Goal: Transaction & Acquisition: Book appointment/travel/reservation

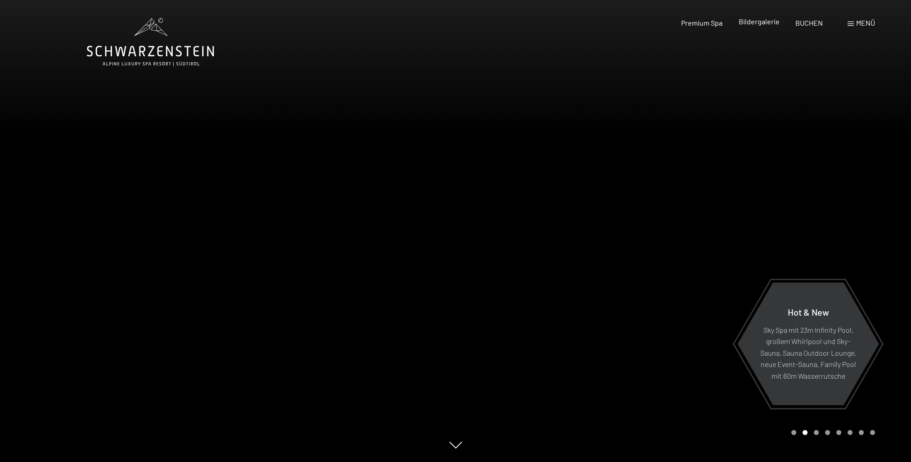
click at [766, 24] on span "Bildergalerie" at bounding box center [759, 21] width 41 height 9
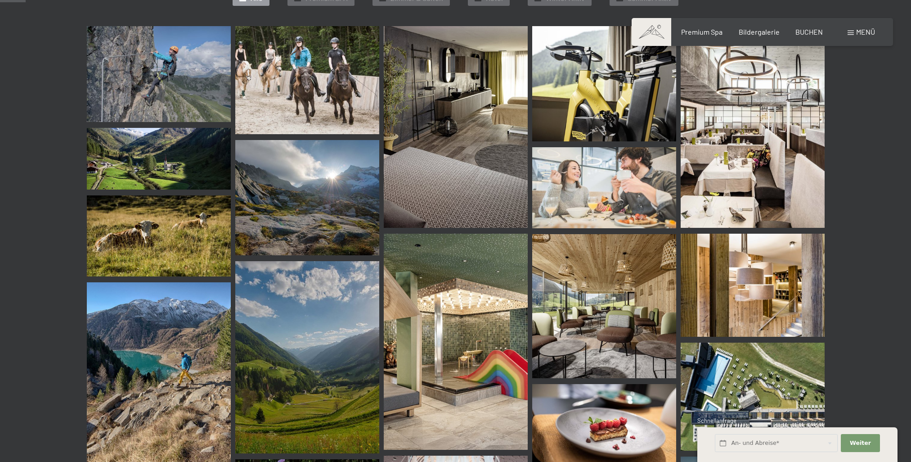
scroll to position [315, 0]
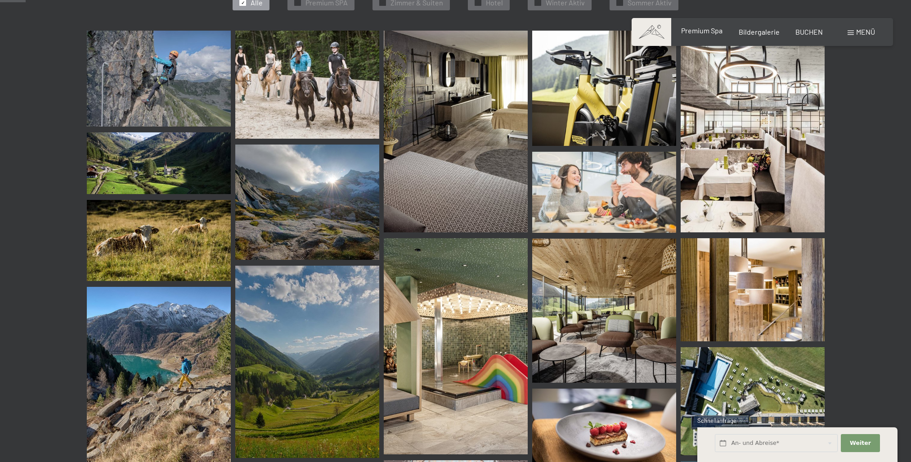
click at [716, 32] on span "Premium Spa" at bounding box center [701, 30] width 41 height 9
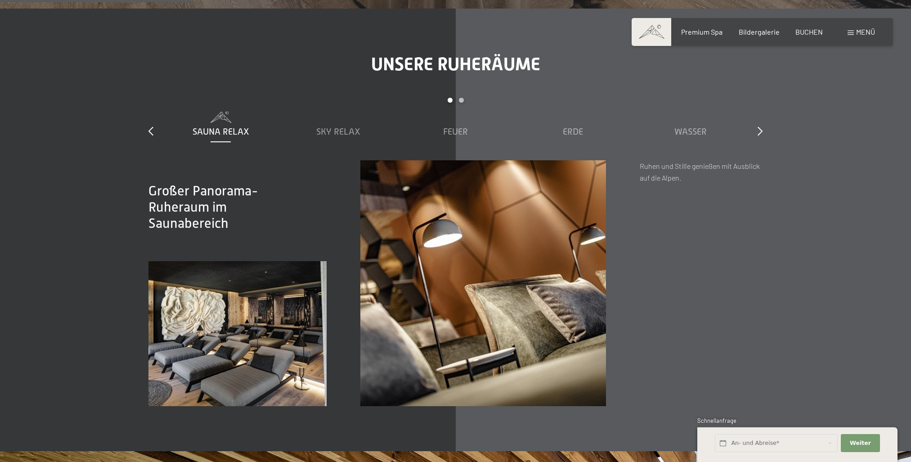
scroll to position [1440, 0]
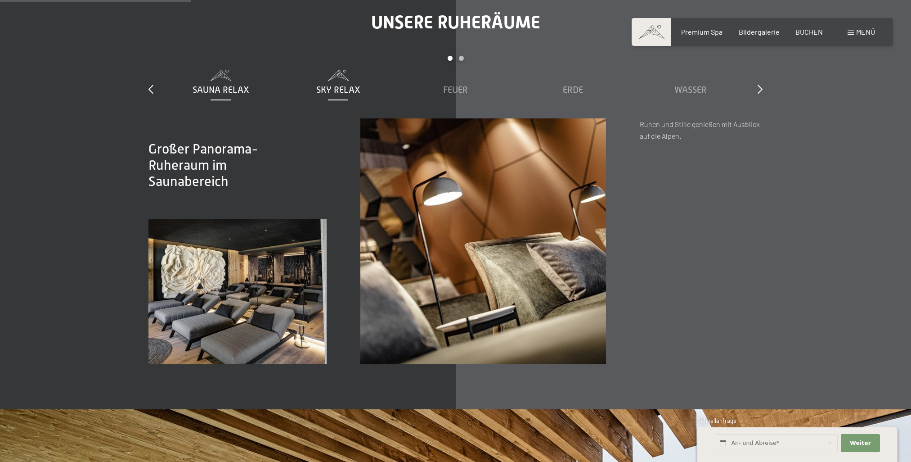
click at [336, 89] on span "Sky Relax" at bounding box center [338, 90] width 44 height 10
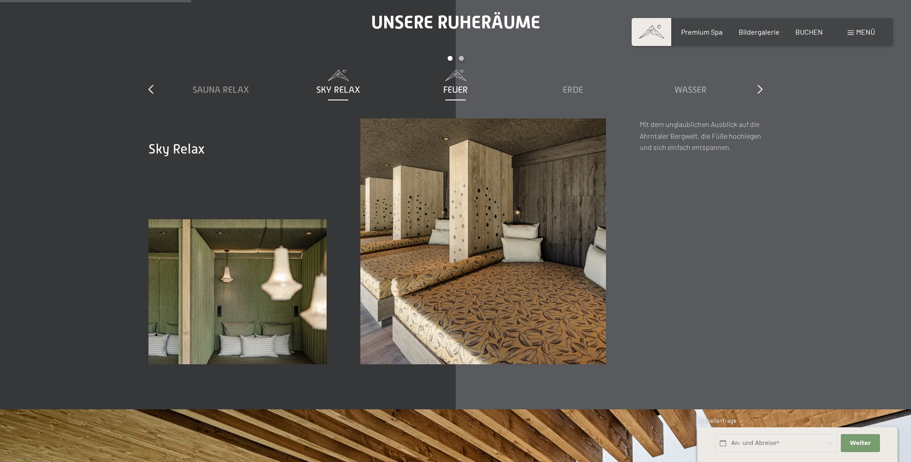
click at [460, 88] on span "Feuer" at bounding box center [455, 90] width 25 height 10
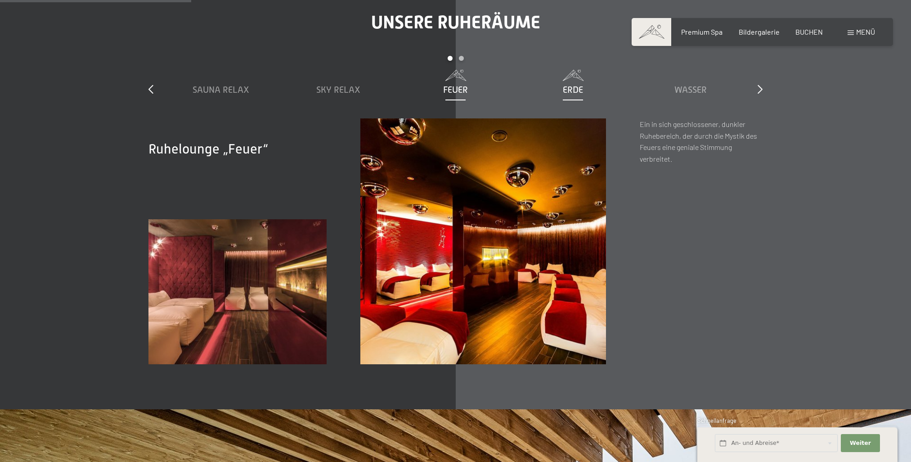
click at [584, 87] on div "Erde" at bounding box center [573, 89] width 108 height 13
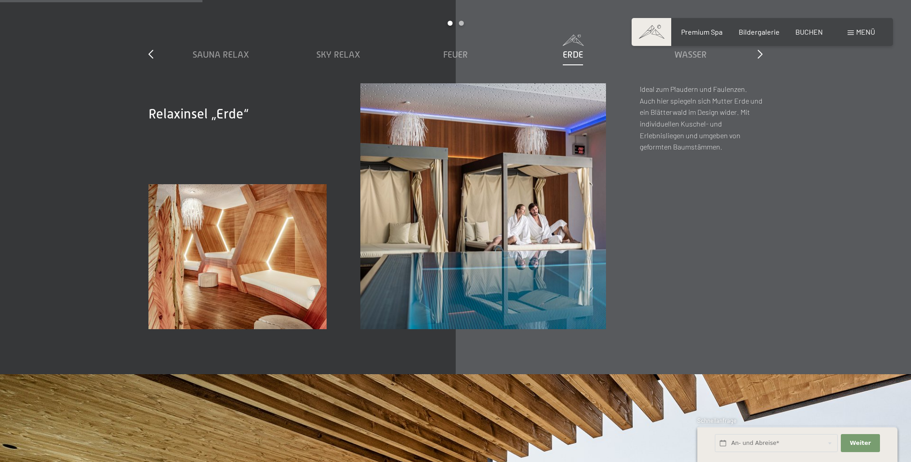
scroll to position [1305, 0]
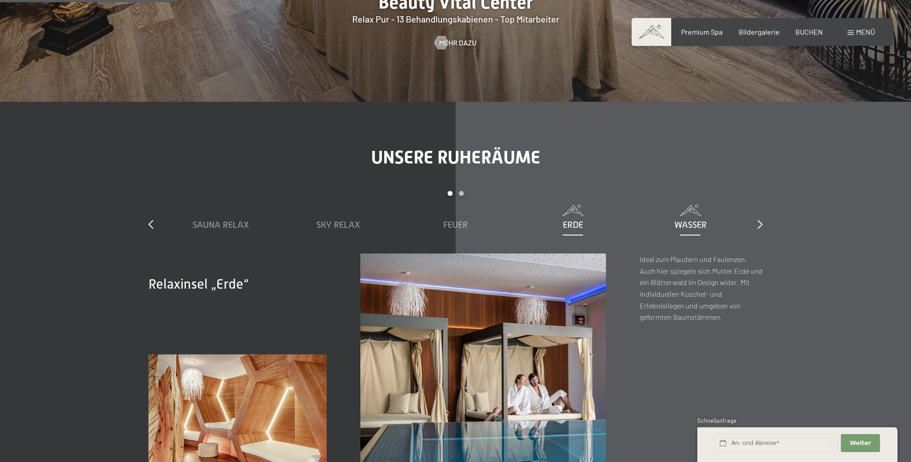
click at [702, 219] on div "Wasser" at bounding box center [690, 224] width 108 height 13
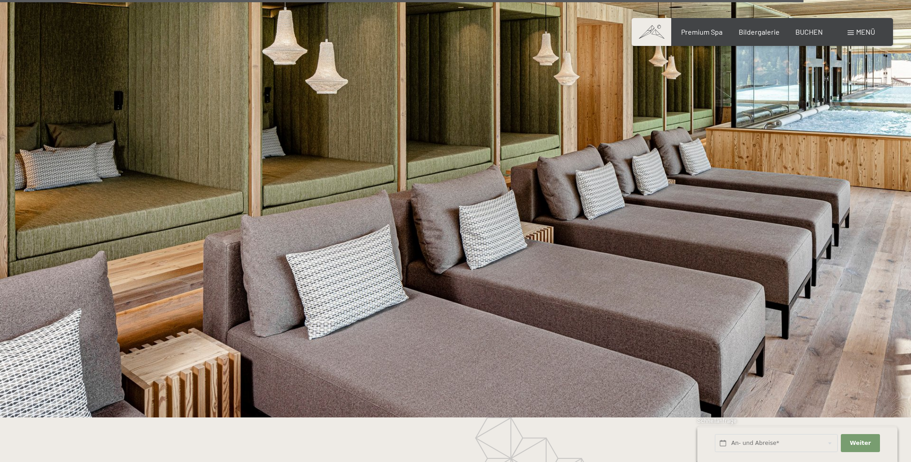
scroll to position [5218, 0]
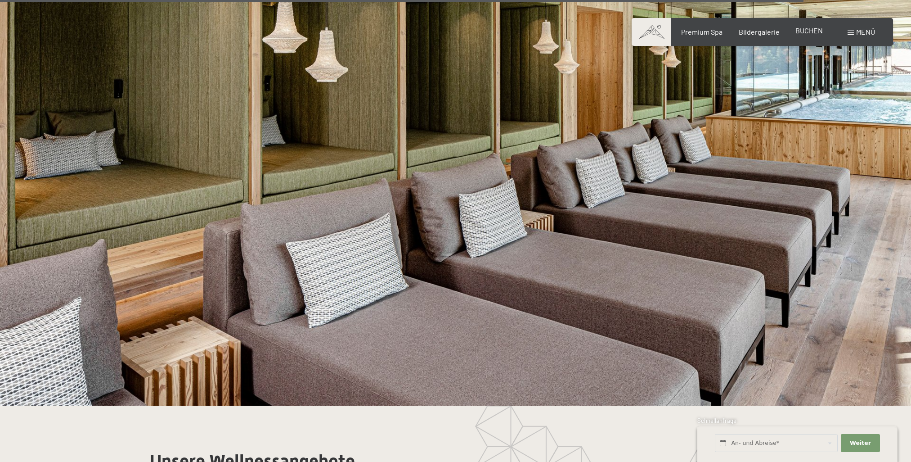
click at [814, 31] on span "BUCHEN" at bounding box center [808, 30] width 27 height 9
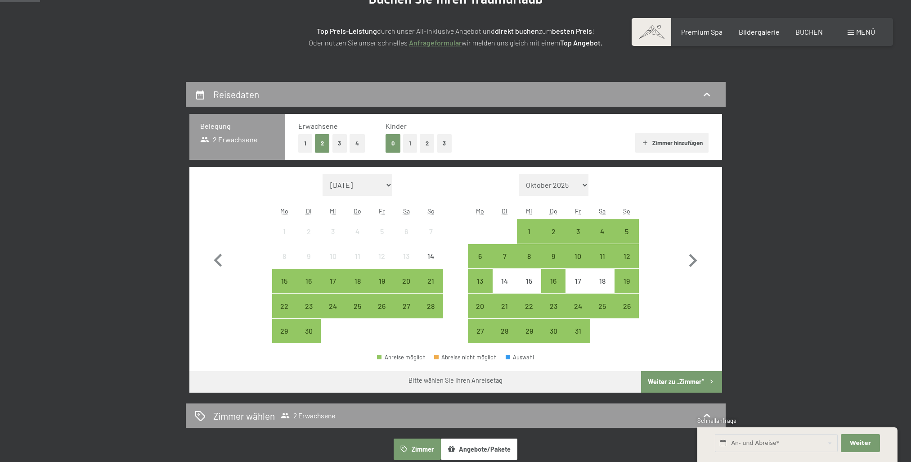
scroll to position [135, 0]
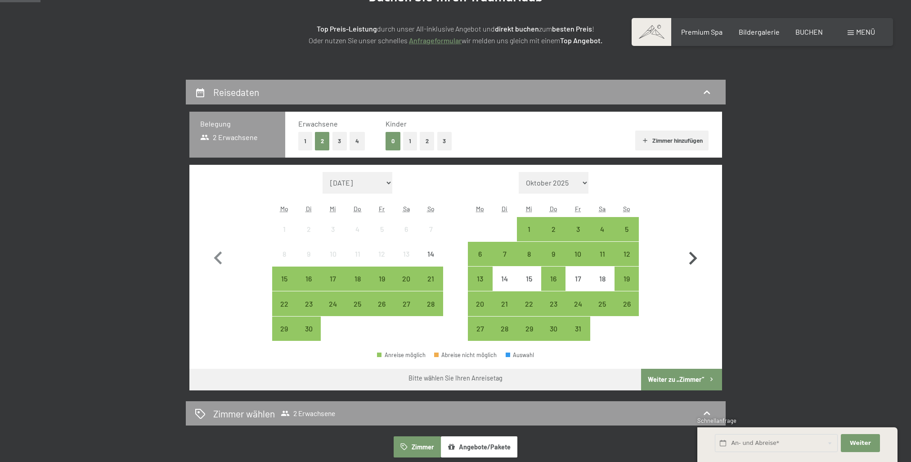
click at [691, 258] on icon "button" at bounding box center [693, 258] width 26 height 26
select select "[DATE]"
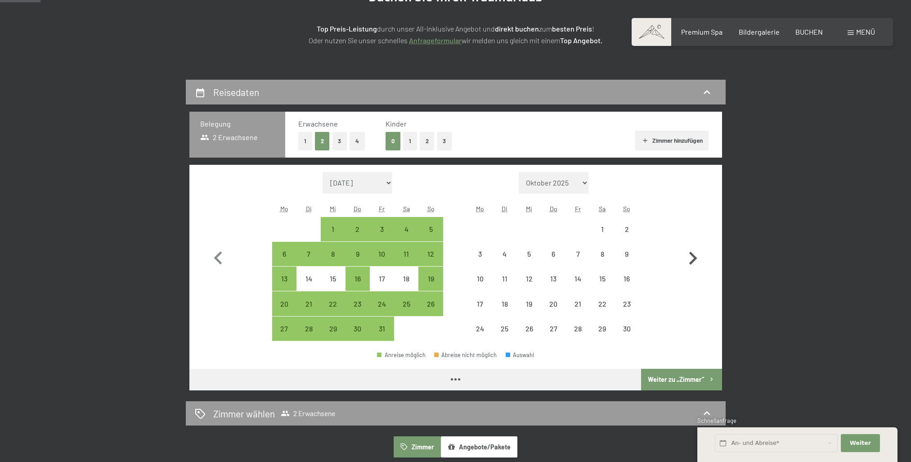
click at [691, 258] on icon "button" at bounding box center [693, 258] width 26 height 26
select select "2025-11-01"
select select "2025-12-01"
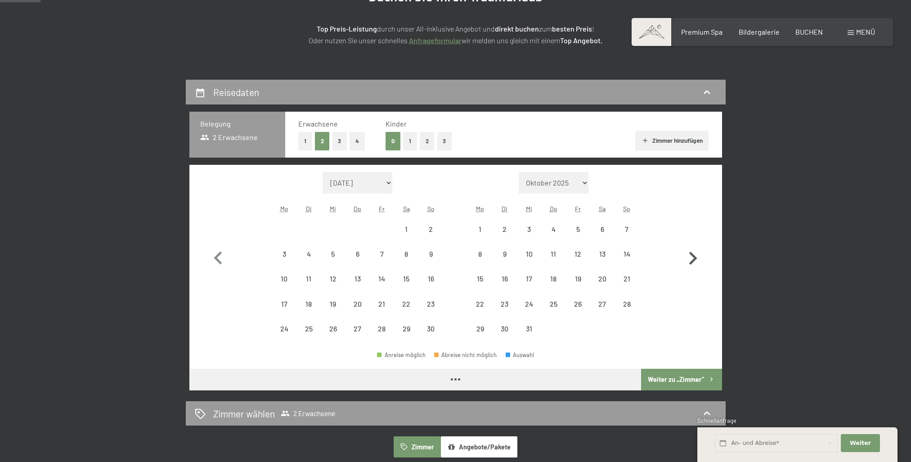
click at [691, 258] on icon "button" at bounding box center [693, 258] width 26 height 26
select select "2026-01-01"
select select "2026-02-01"
click at [691, 258] on icon "button" at bounding box center [693, 258] width 26 height 26
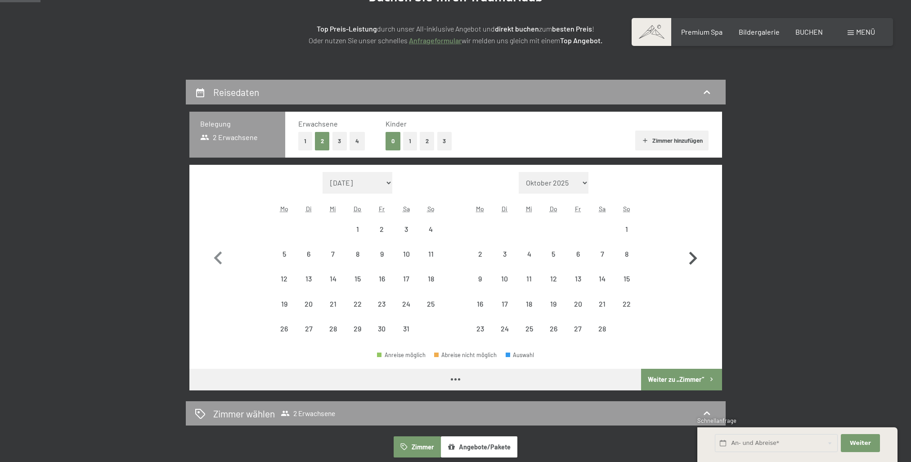
select select "2026-02-01"
select select "2026-03-01"
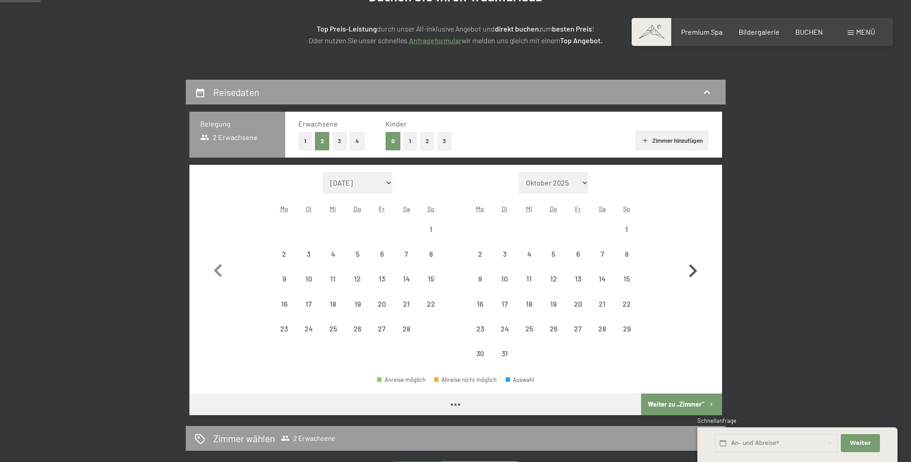
click at [691, 258] on icon "button" at bounding box center [693, 271] width 26 height 26
select select "2026-04-01"
select select "2026-05-01"
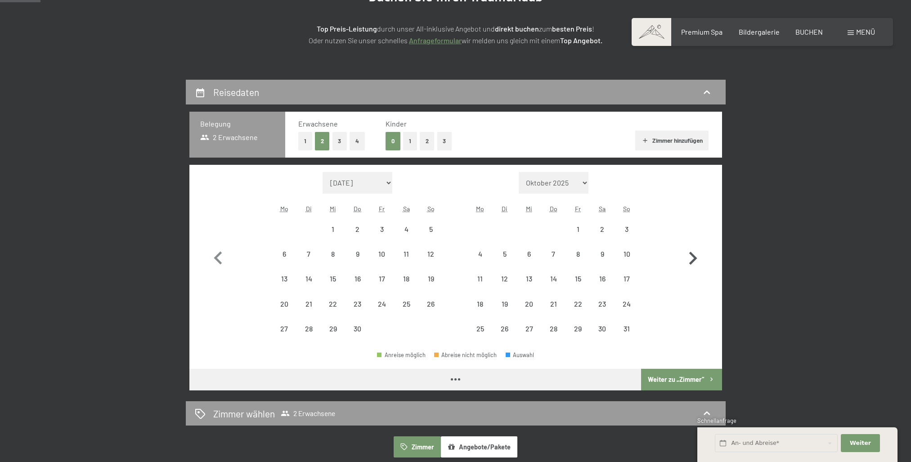
click at [691, 258] on icon "button" at bounding box center [693, 258] width 26 height 26
select select "2026-05-01"
select select "2026-06-01"
select select "2026-05-01"
select select "2026-06-01"
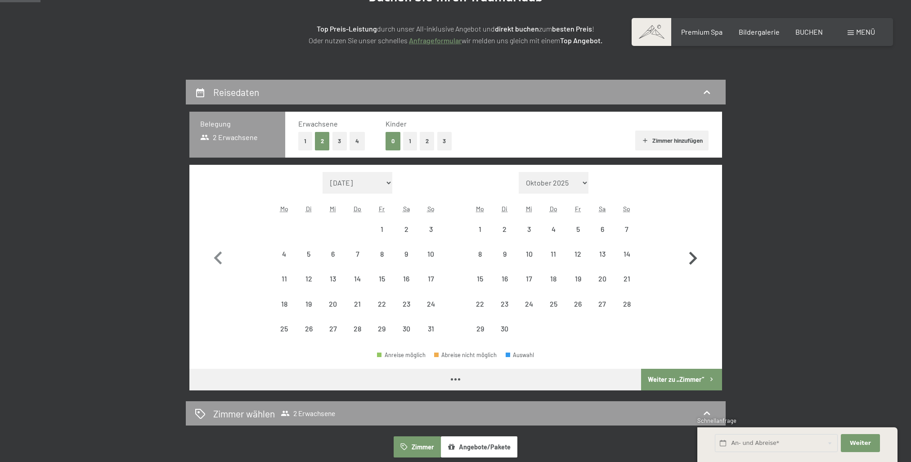
select select "2026-05-01"
select select "2026-06-01"
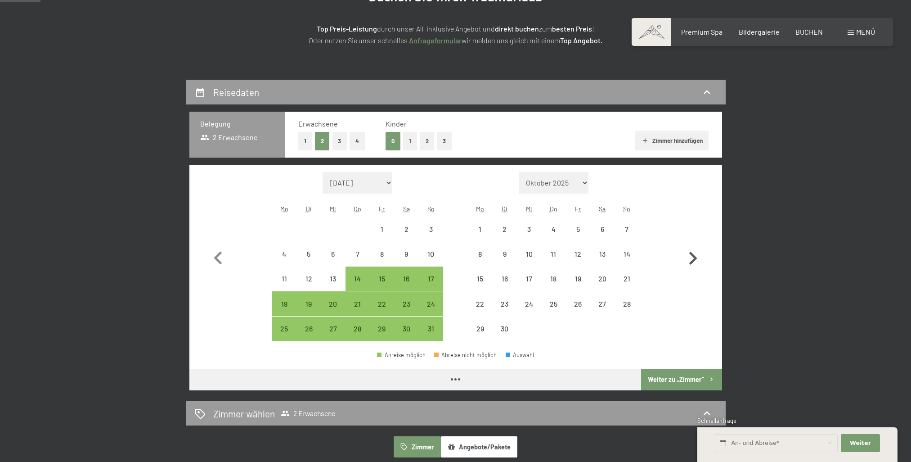
select select "2026-05-01"
select select "2026-06-01"
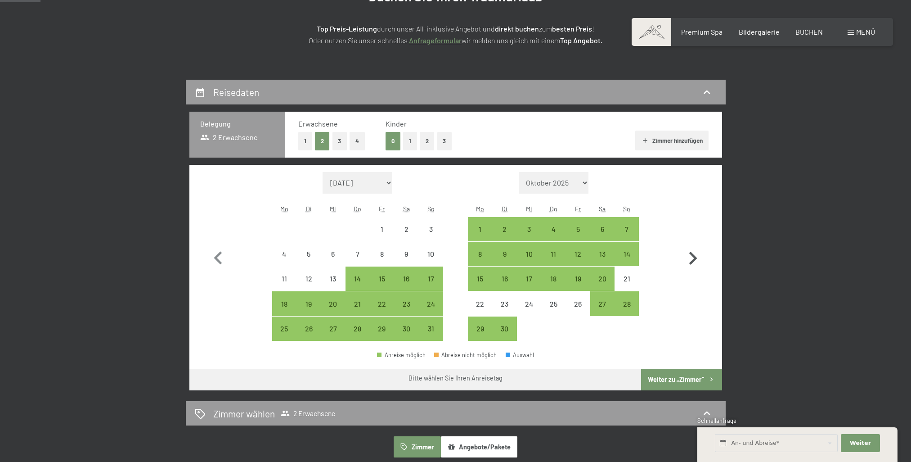
click at [692, 255] on icon "button" at bounding box center [693, 257] width 8 height 13
select select "2026-06-01"
select select "2026-07-01"
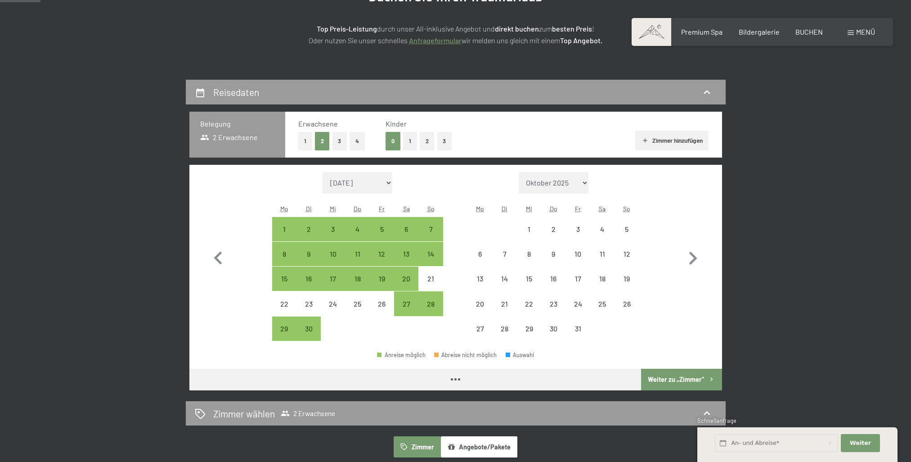
select select "2026-06-01"
select select "2026-07-01"
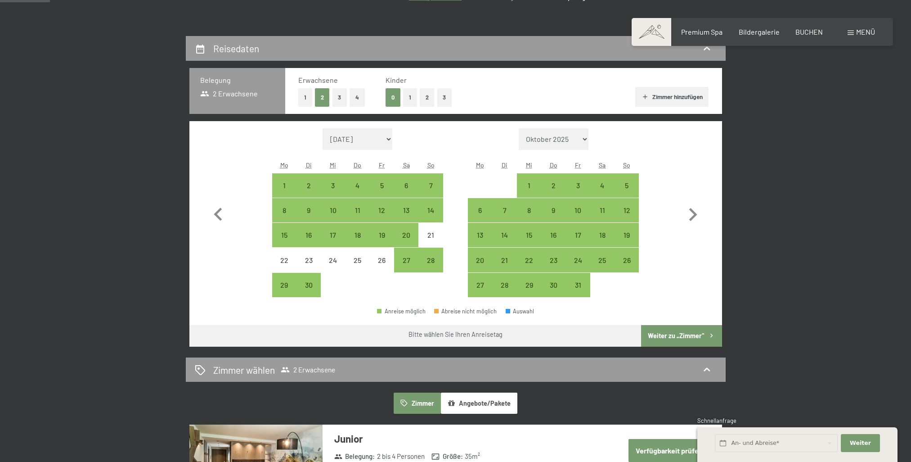
scroll to position [180, 0]
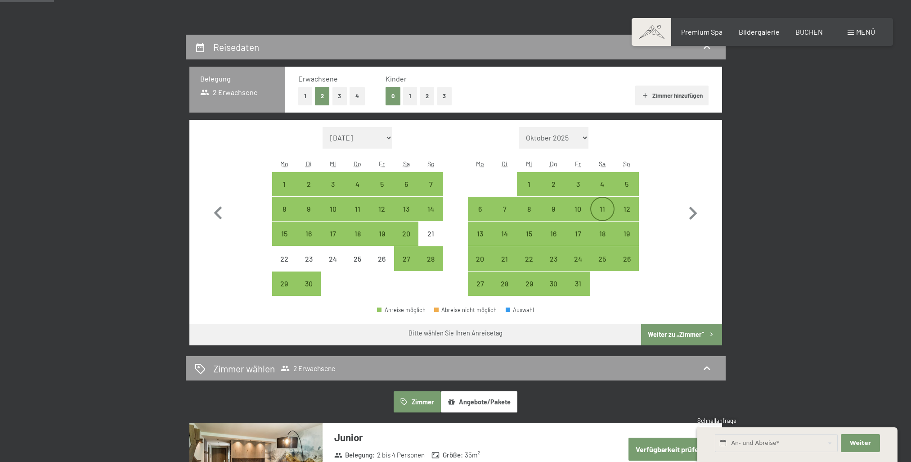
click at [605, 208] on div "11" at bounding box center [602, 216] width 22 height 22
select select "2026-06-01"
select select "2026-07-01"
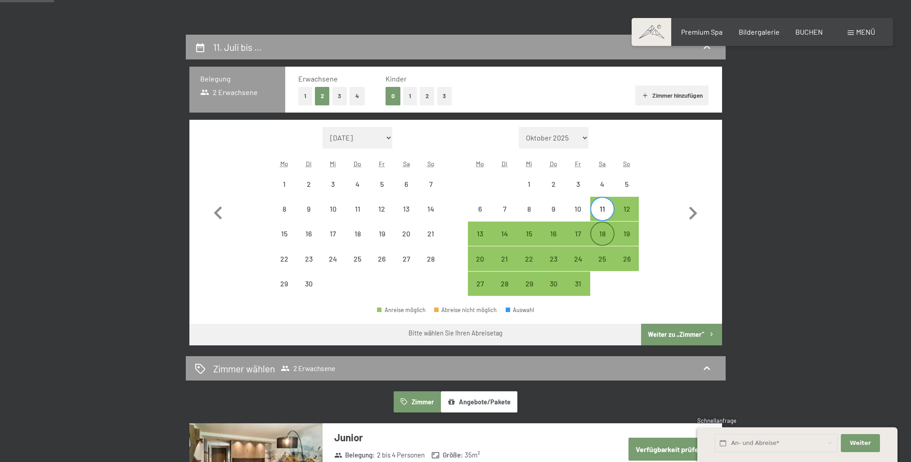
click at [604, 233] on div "18" at bounding box center [602, 241] width 22 height 22
select select "2026-06-01"
select select "2026-07-01"
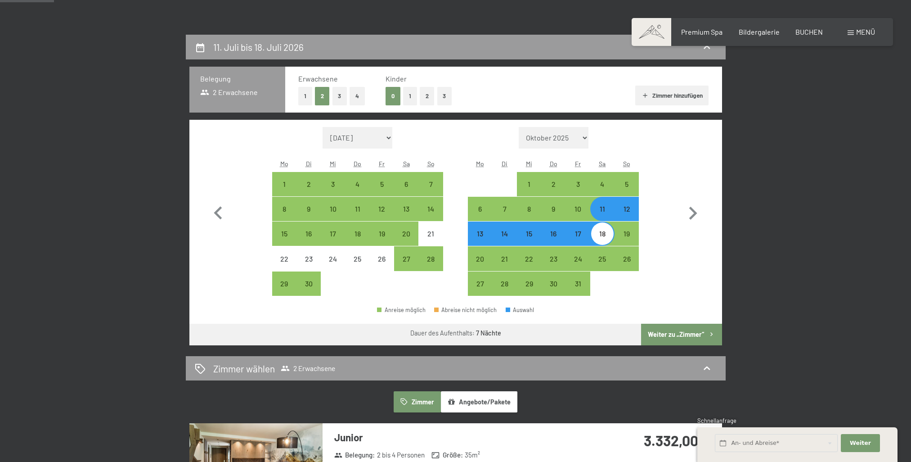
click at [303, 91] on button "1" at bounding box center [305, 96] width 14 height 18
select select "2026-06-01"
select select "2026-07-01"
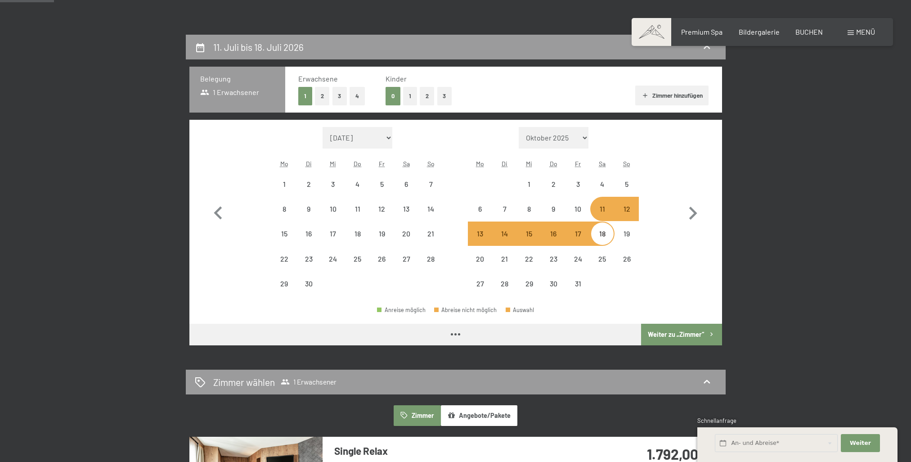
select select "2026-06-01"
select select "2026-07-01"
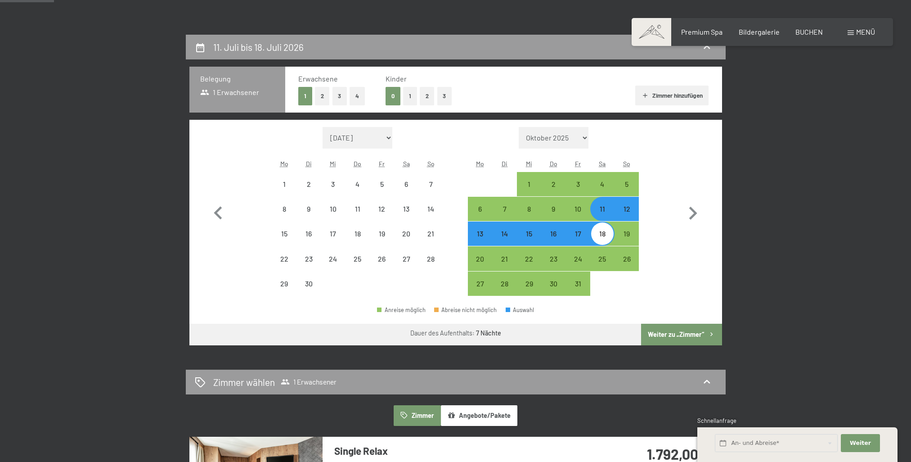
select select "2026-06-01"
select select "2026-07-01"
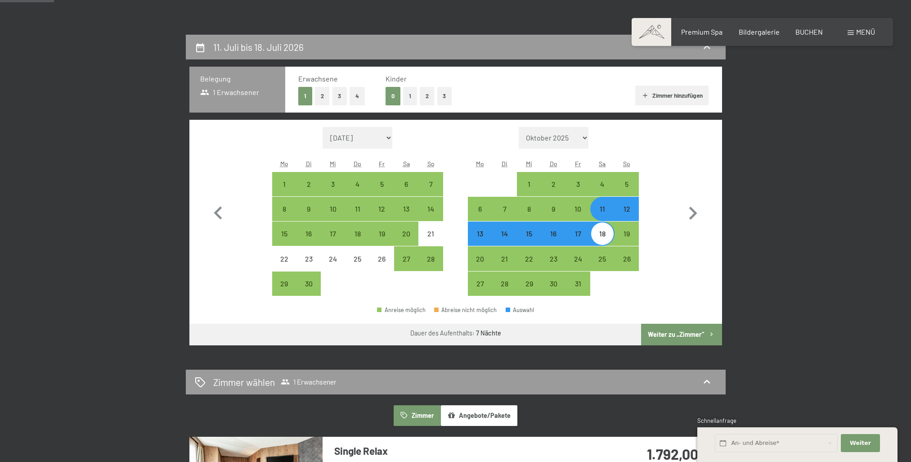
click at [426, 96] on button "2" at bounding box center [427, 96] width 15 height 18
select select "2026-06-01"
select select "2026-07-01"
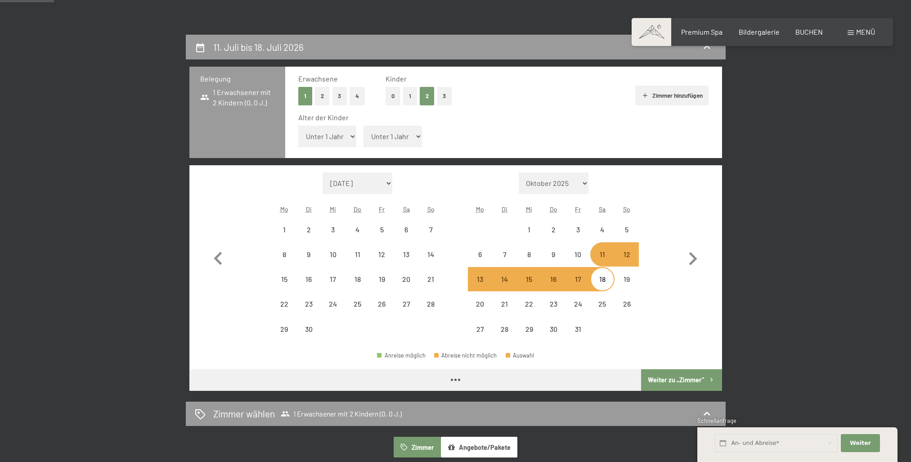
select select "2026-06-01"
select select "2026-07-01"
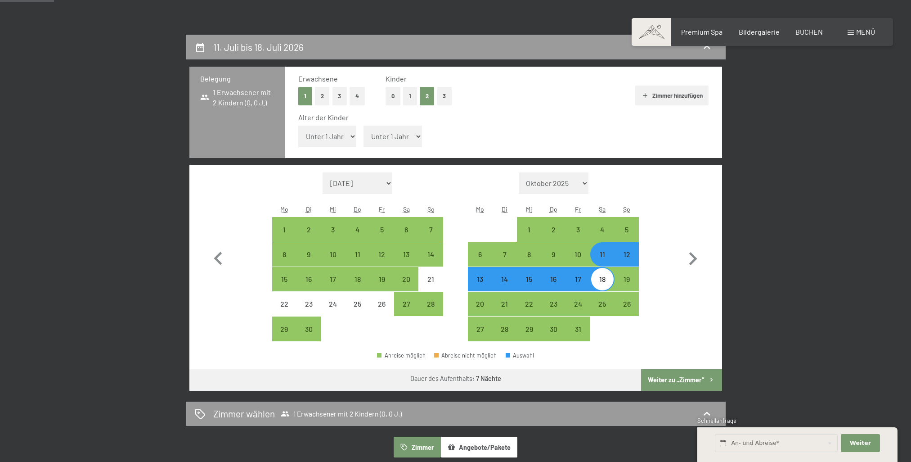
click at [344, 133] on select "Unter 1 Jahr 1 Jahr 2 Jahre 3 Jahre 4 Jahre 5 Jahre 6 Jahre 7 Jahre 8 Jahre 9 J…" at bounding box center [327, 137] width 58 height 22
select select "16"
click at [298, 126] on select "Unter 1 Jahr 1 Jahr 2 Jahre 3 Jahre 4 Jahre 5 Jahre 6 Jahre 7 Jahre 8 Jahre 9 J…" at bounding box center [327, 137] width 58 height 22
select select "2026-06-01"
select select "2026-07-01"
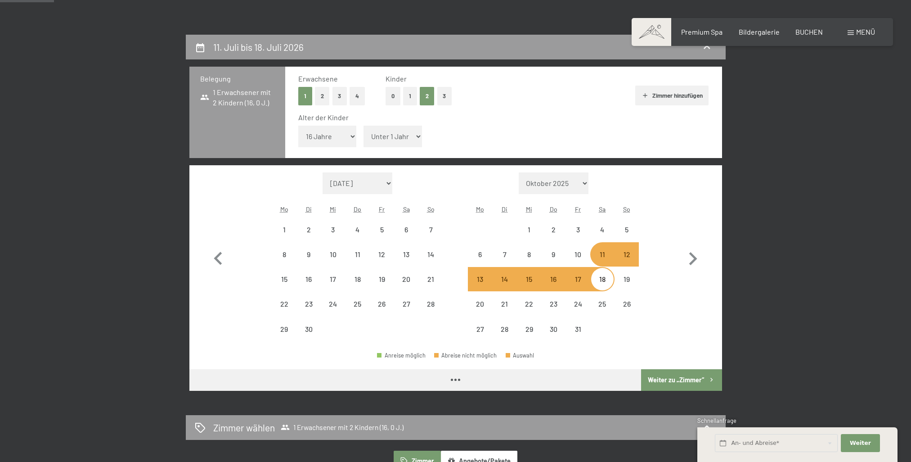
click at [413, 137] on select "Unter 1 Jahr 1 Jahr 2 Jahre 3 Jahre 4 Jahre 5 Jahre 6 Jahre 7 Jahre 8 Jahre 9 J…" at bounding box center [392, 137] width 58 height 22
select select "2026-06-01"
select select "2026-07-01"
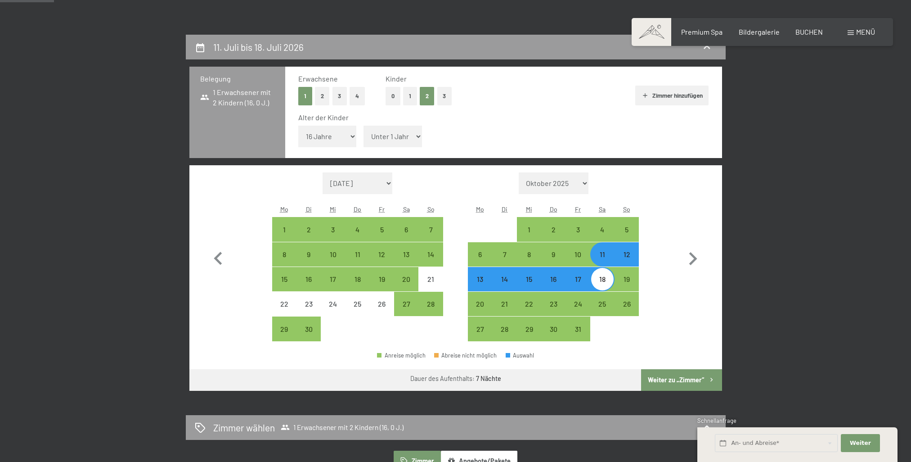
select select "14"
click at [363, 126] on select "Unter 1 Jahr 1 Jahr 2 Jahre 3 Jahre 4 Jahre 5 Jahre 6 Jahre 7 Jahre 8 Jahre 9 J…" at bounding box center [392, 137] width 58 height 22
select select "2026-06-01"
select select "2026-07-01"
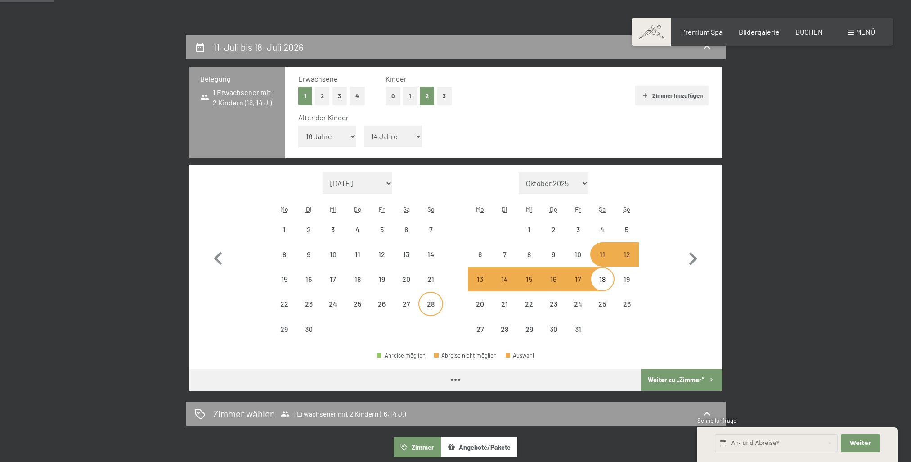
select select "2026-06-01"
select select "2026-07-01"
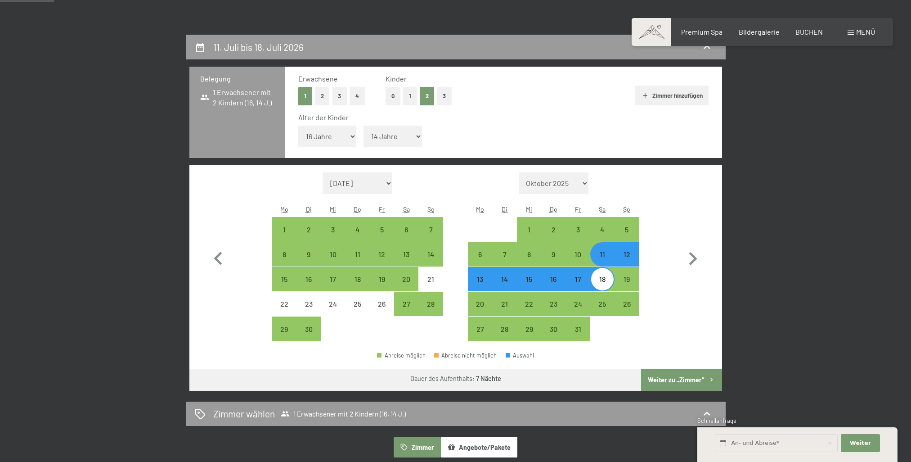
click at [670, 380] on button "Weiter zu „Zimmer“" at bounding box center [681, 380] width 81 height 22
select select "2026-06-01"
select select "2026-07-01"
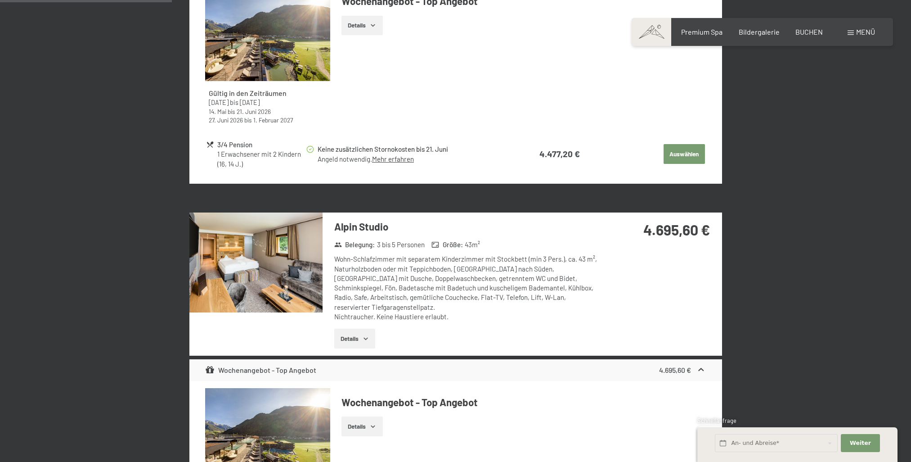
scroll to position [889, 0]
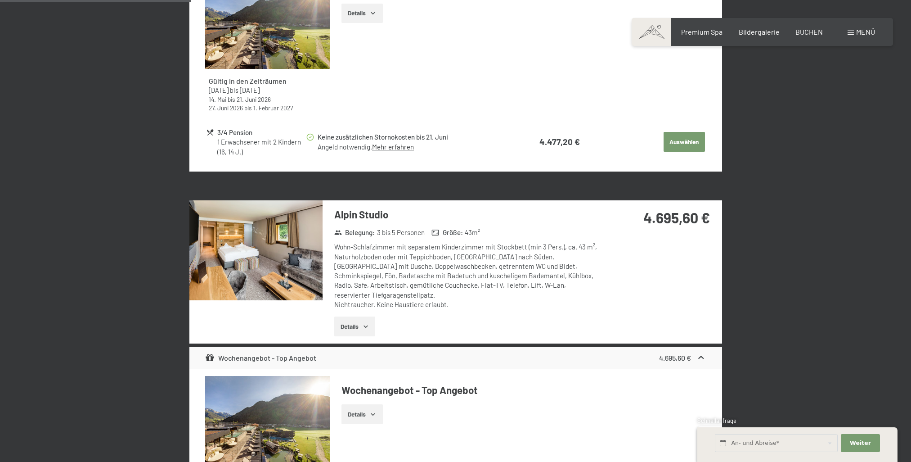
click at [288, 254] on img at bounding box center [255, 250] width 133 height 100
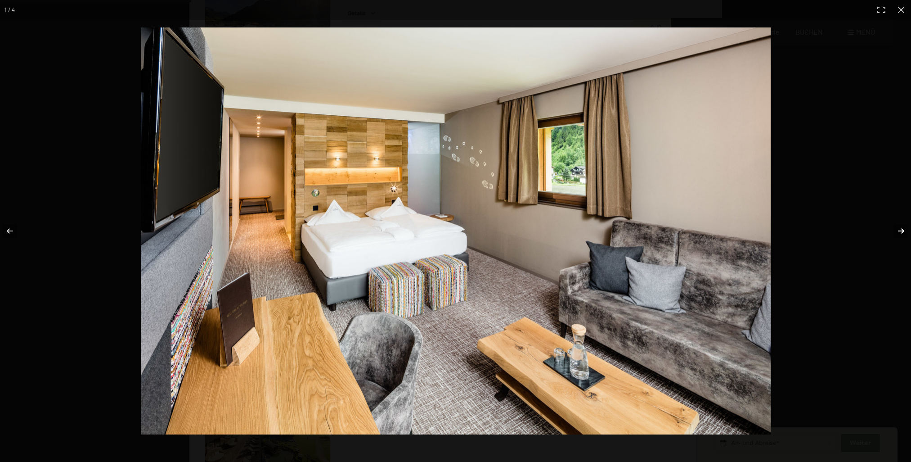
click at [902, 232] on button "button" at bounding box center [894, 230] width 31 height 45
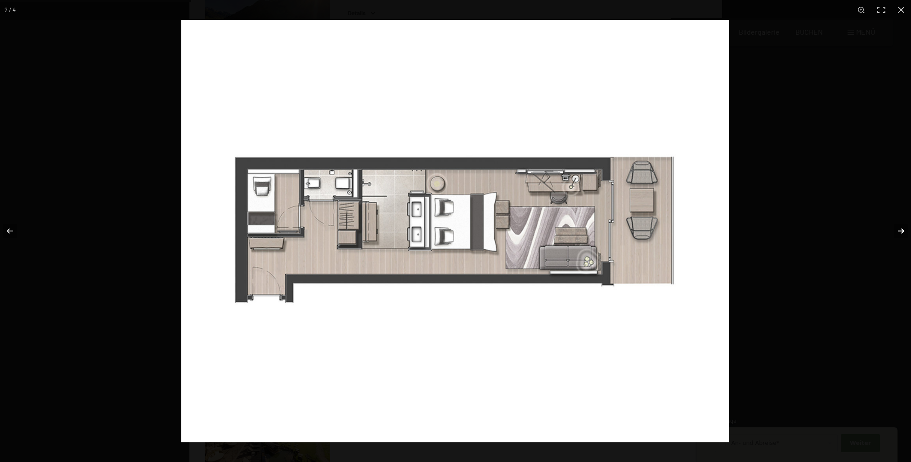
click at [902, 232] on button "button" at bounding box center [894, 230] width 31 height 45
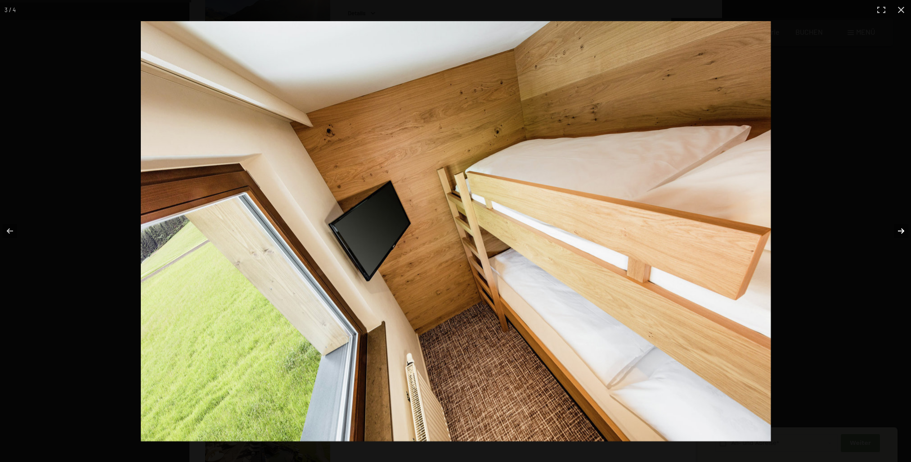
click at [902, 232] on button "button" at bounding box center [894, 230] width 31 height 45
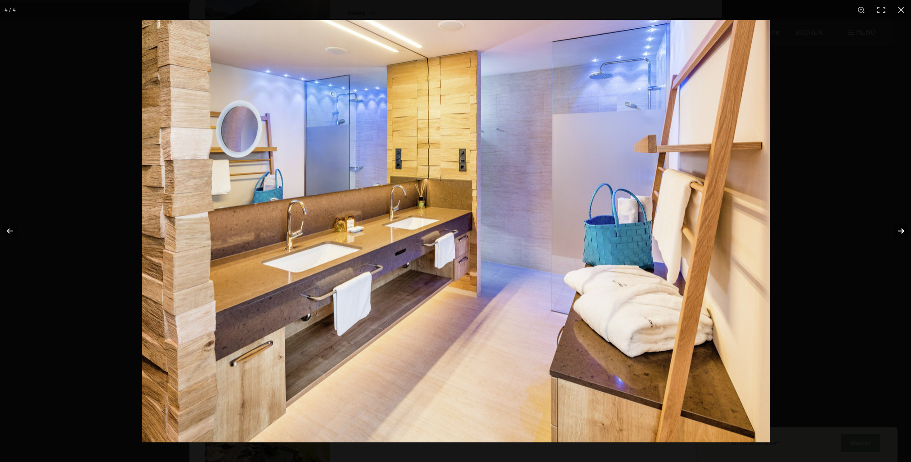
click at [902, 232] on button "button" at bounding box center [894, 230] width 31 height 45
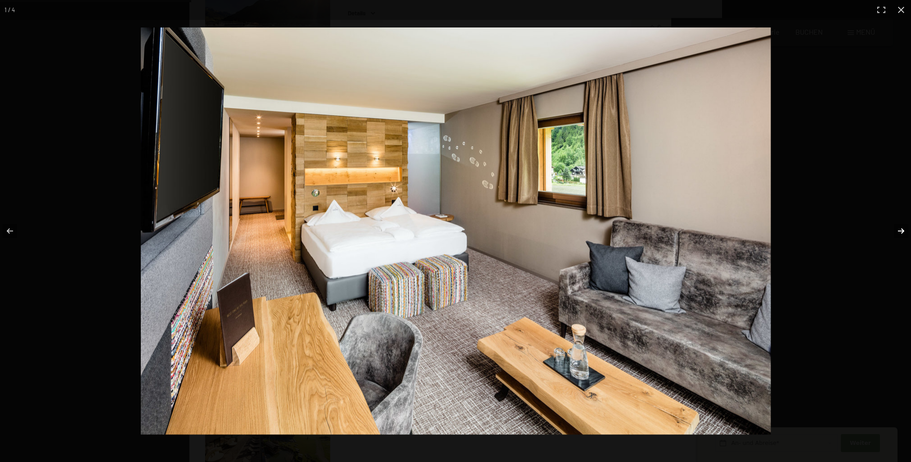
click at [902, 232] on button "button" at bounding box center [894, 230] width 31 height 45
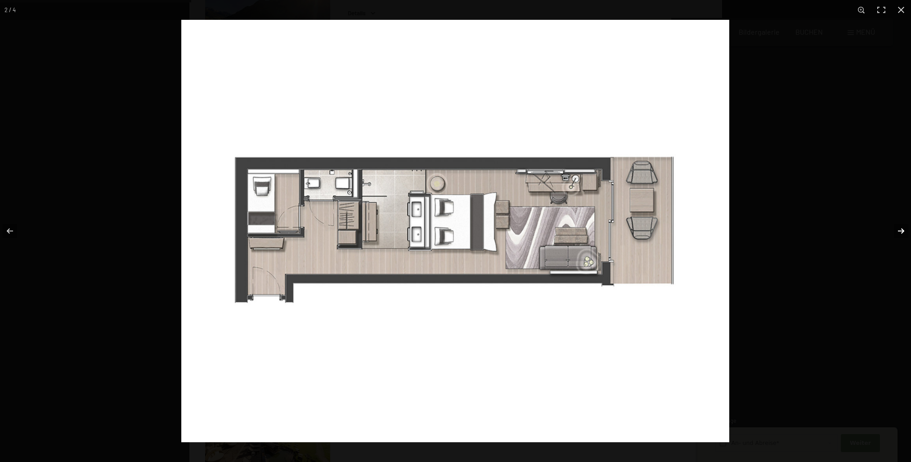
click at [902, 232] on button "button" at bounding box center [894, 230] width 31 height 45
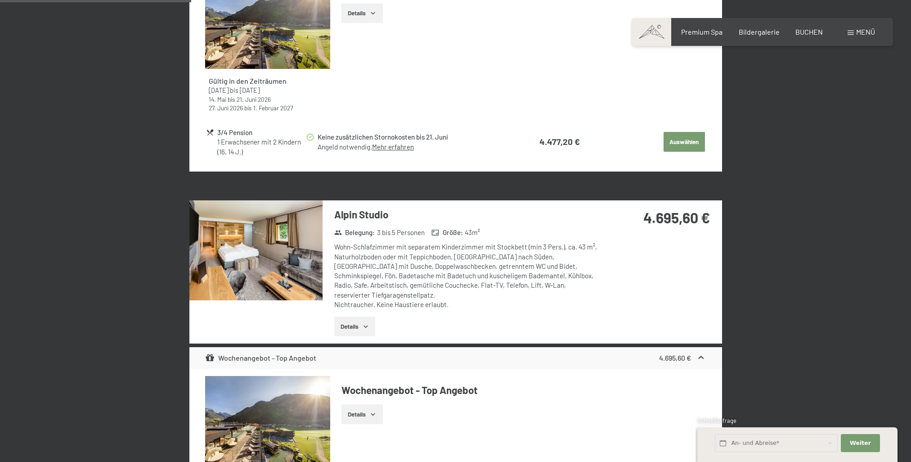
click at [0, 0] on button "button" at bounding box center [0, 0] width 0 height 0
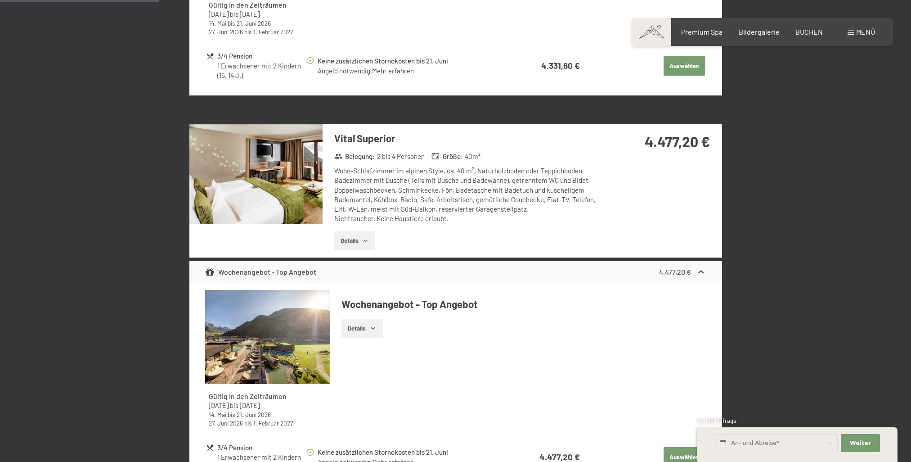
scroll to position [529, 0]
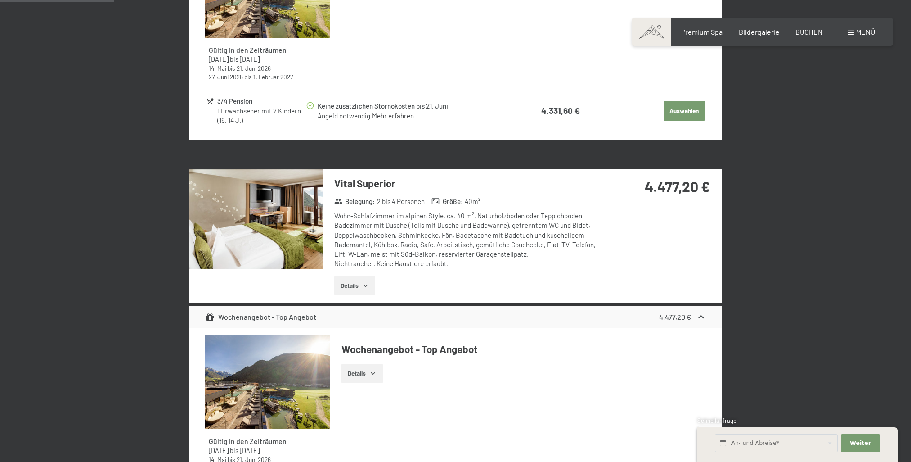
click at [285, 202] on img at bounding box center [255, 219] width 133 height 100
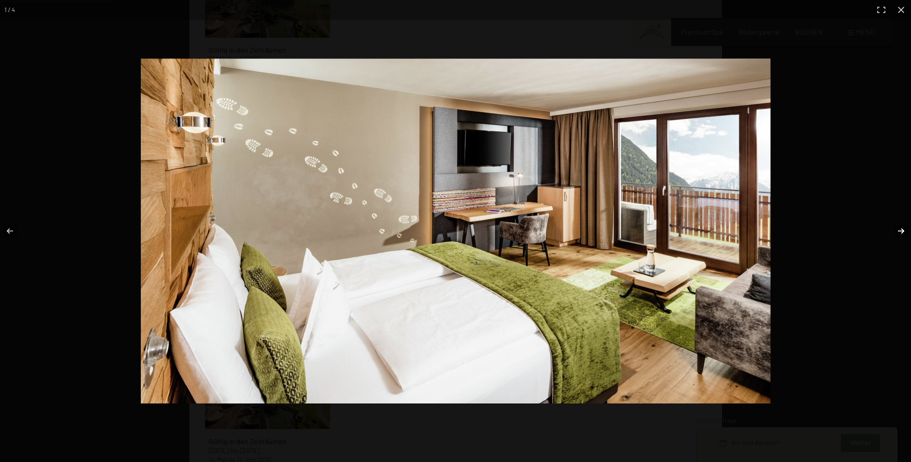
click at [900, 232] on button "button" at bounding box center [894, 230] width 31 height 45
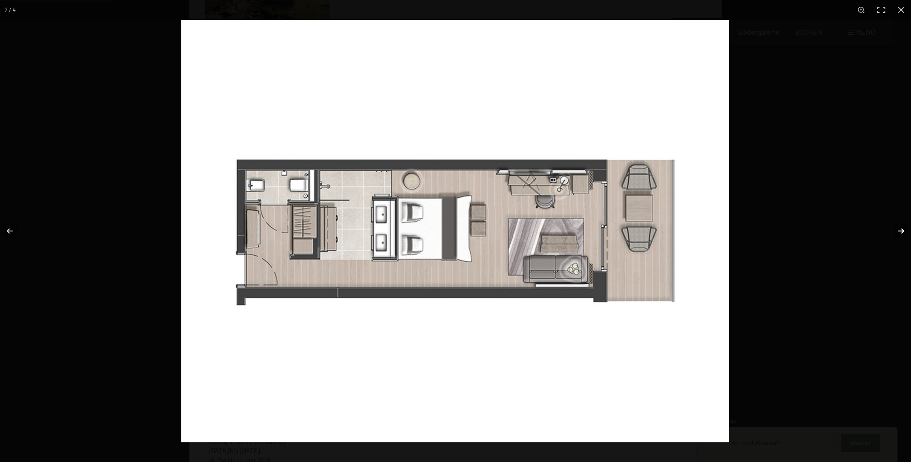
click at [900, 229] on button "button" at bounding box center [894, 230] width 31 height 45
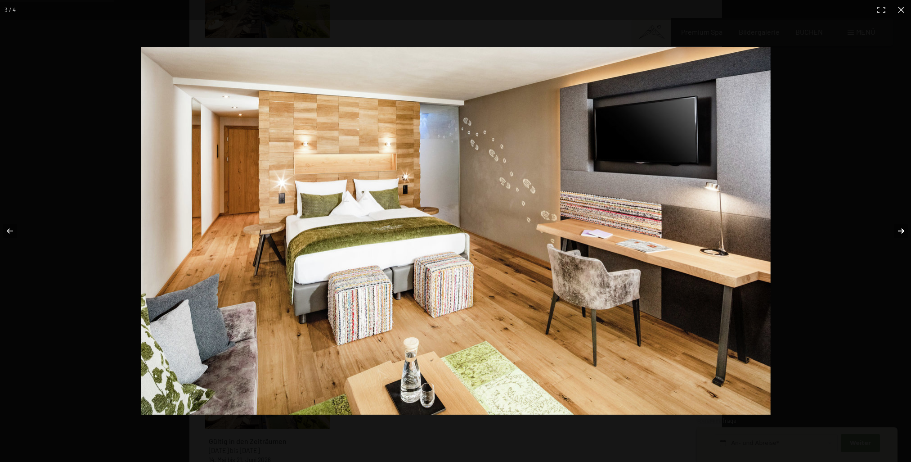
click at [900, 229] on button "button" at bounding box center [894, 230] width 31 height 45
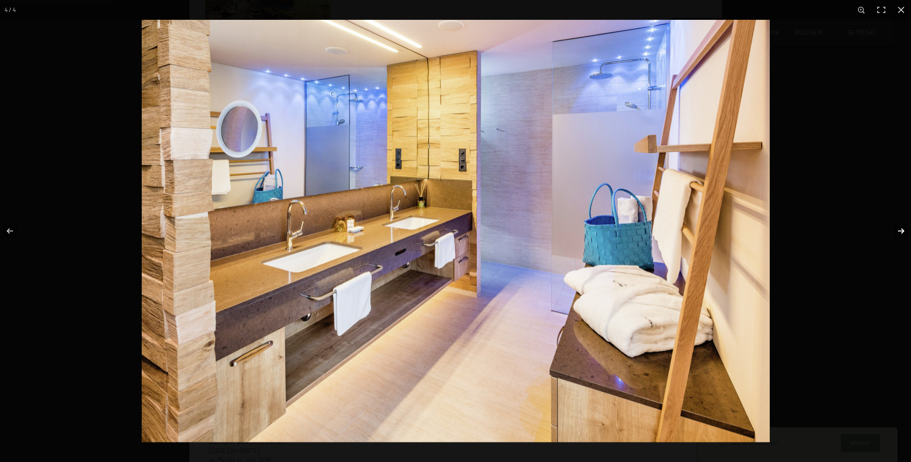
click at [900, 229] on button "button" at bounding box center [894, 230] width 31 height 45
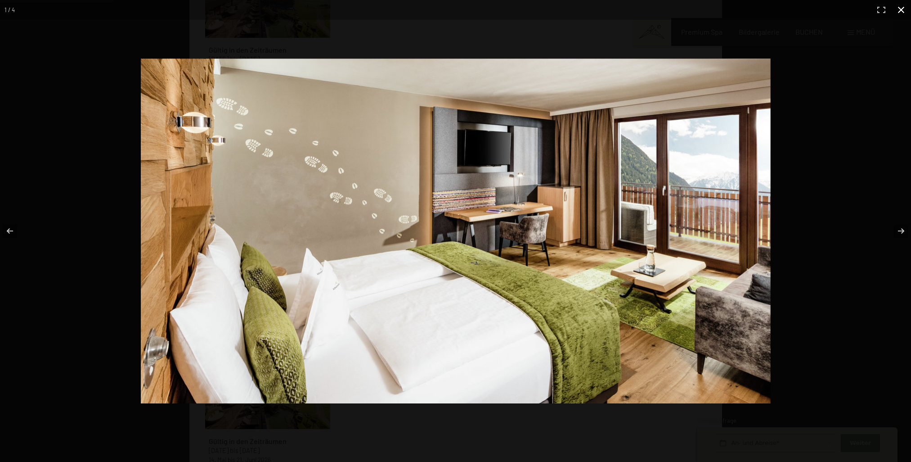
click at [903, 9] on button "button" at bounding box center [901, 10] width 20 height 20
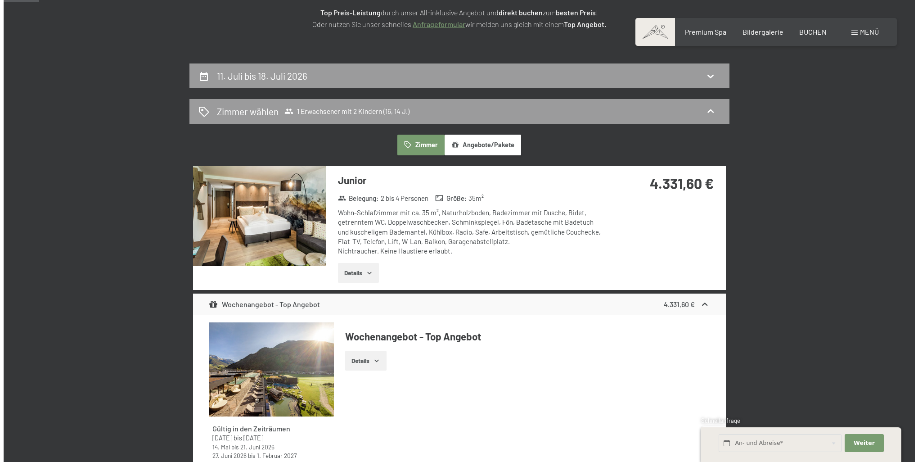
scroll to position [80, 0]
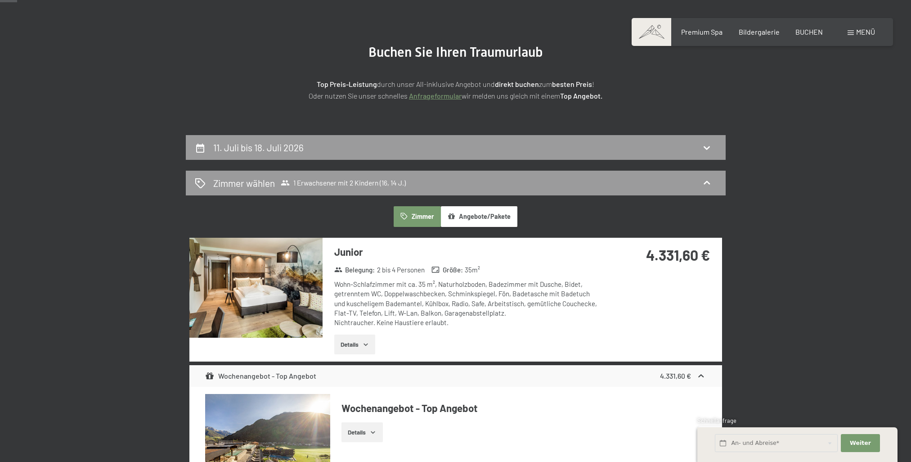
click at [857, 31] on span "Menü" at bounding box center [865, 31] width 19 height 9
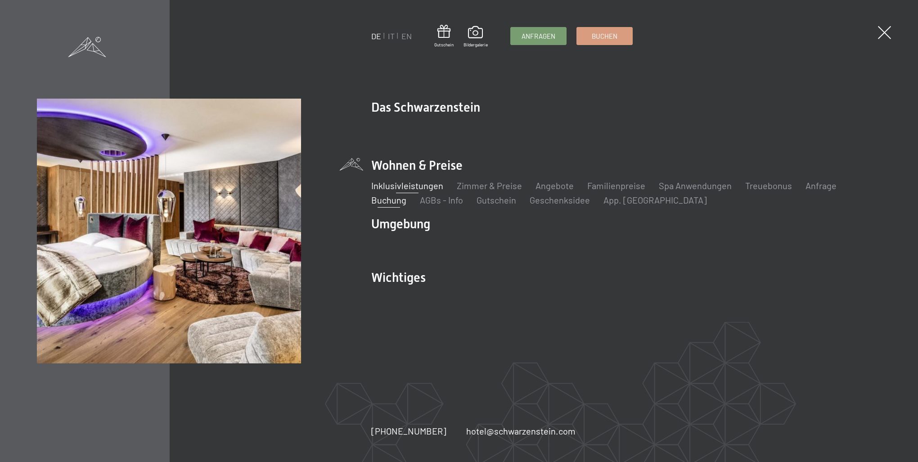
click at [415, 189] on link "Inklusivleistungen" at bounding box center [407, 185] width 72 height 11
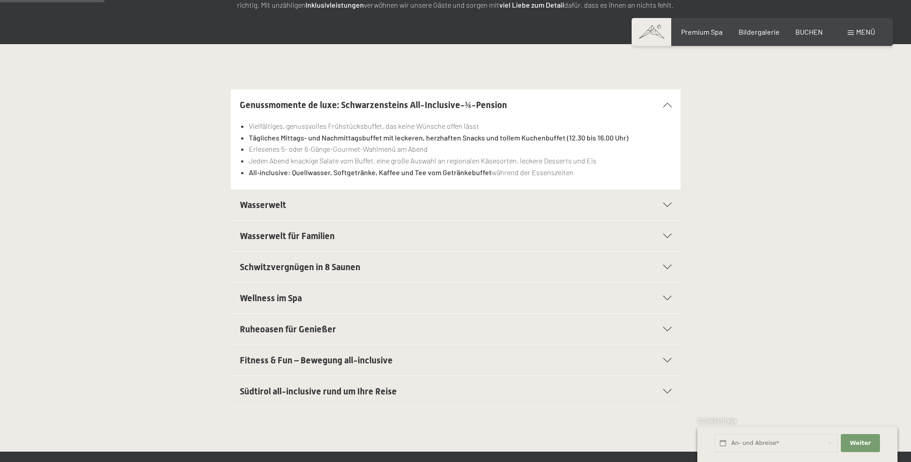
scroll to position [180, 0]
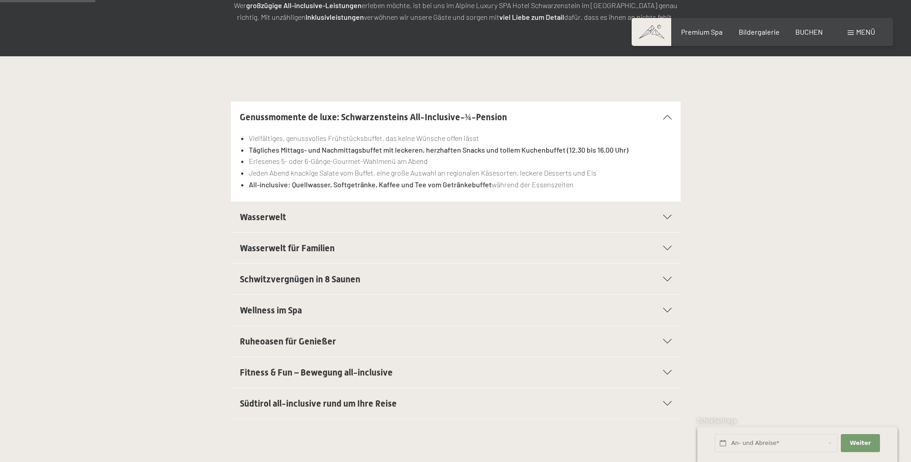
click at [398, 372] on h2 "Fitness & Fun – Bewegung all-inclusive" at bounding box center [434, 372] width 389 height 13
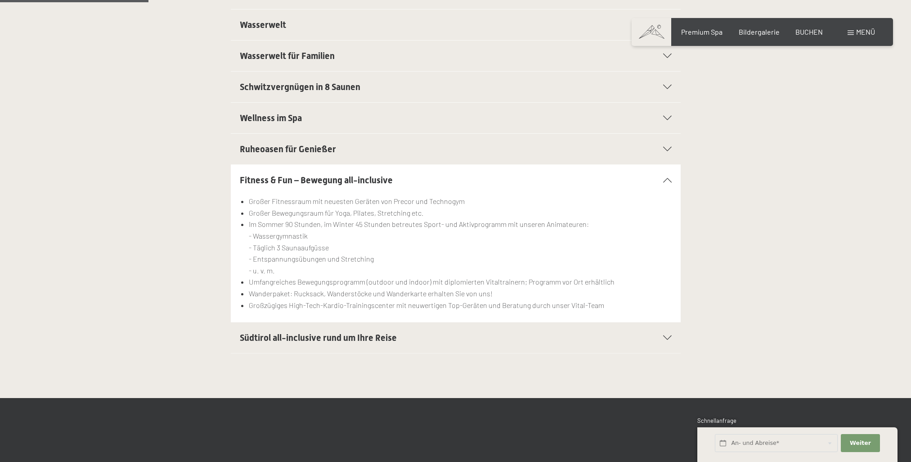
scroll to position [315, 0]
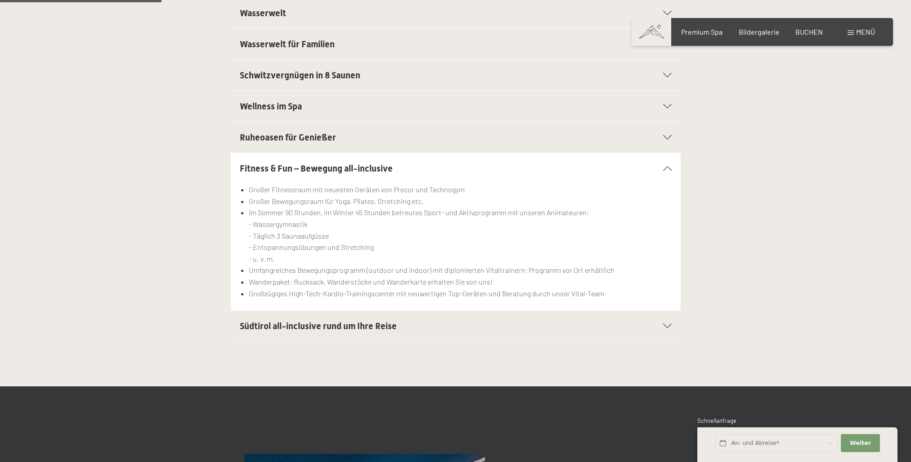
click at [664, 327] on icon at bounding box center [667, 325] width 9 height 4
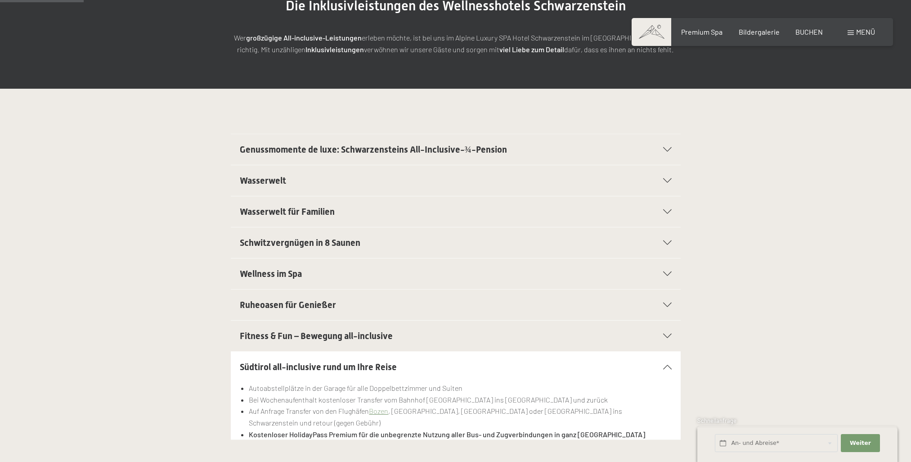
scroll to position [135, 0]
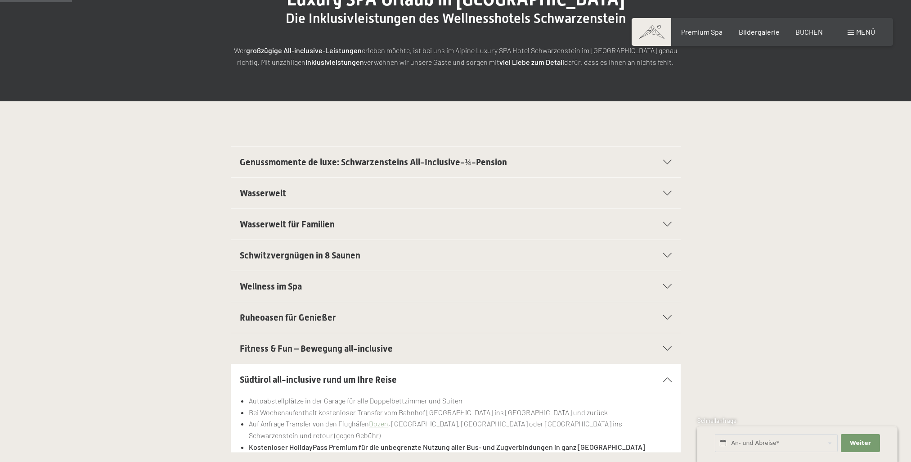
click at [659, 166] on div "Genussmomente de luxe: Schwarzensteins All-Inclusive-¾-Pension" at bounding box center [456, 162] width 432 height 31
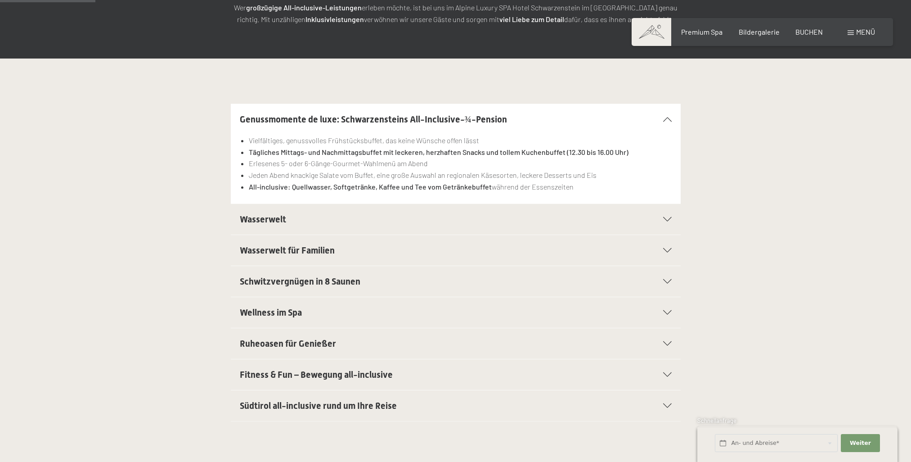
scroll to position [180, 0]
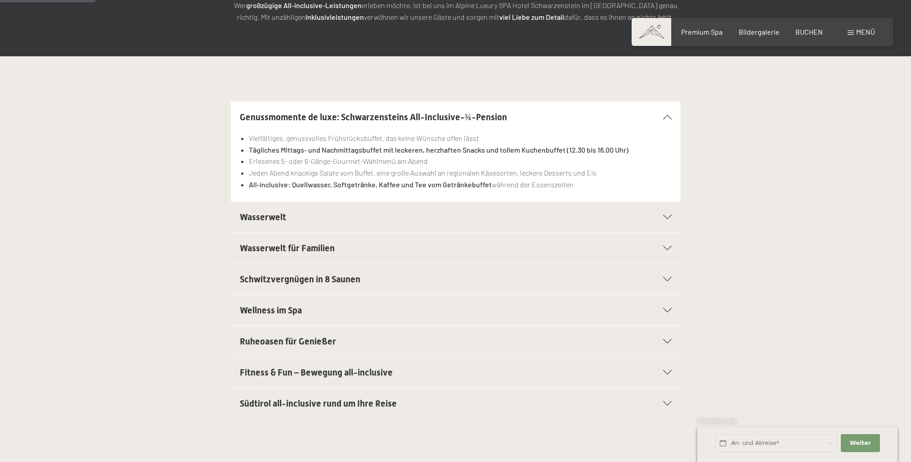
click at [345, 246] on h2 "Wasserwelt für Familien" at bounding box center [434, 248] width 389 height 13
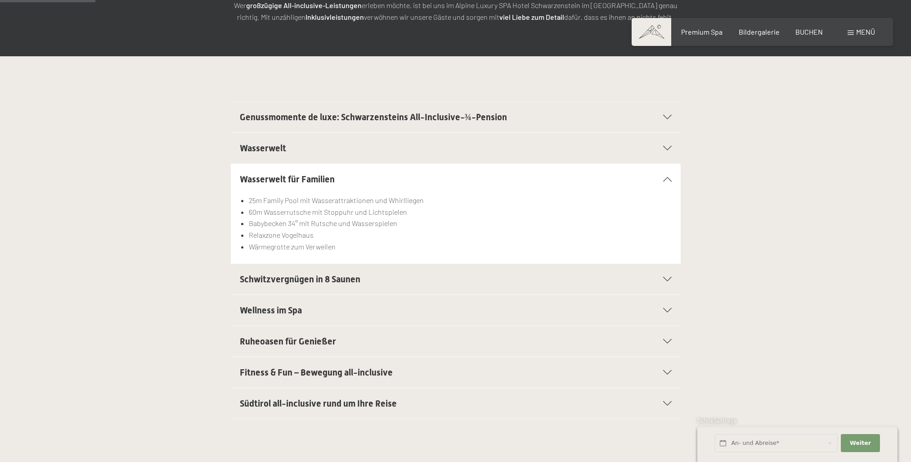
click at [341, 279] on span "Schwitzvergnügen in 8 Saunen" at bounding box center [300, 279] width 121 height 11
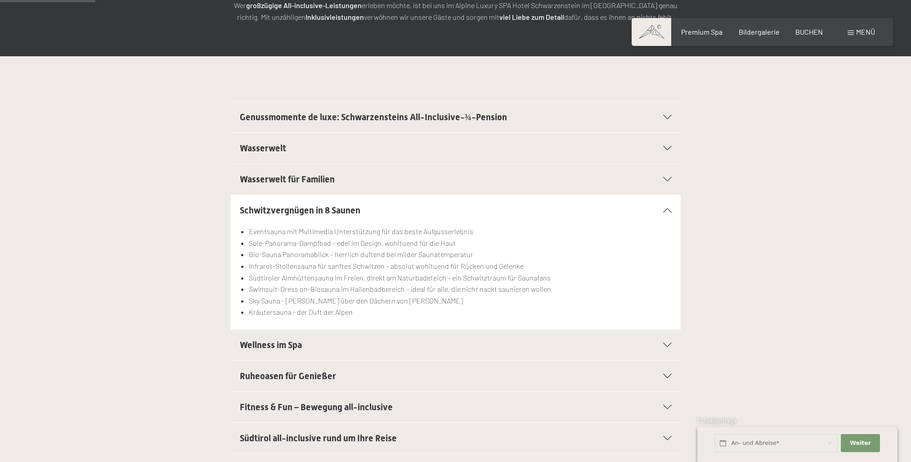
click at [358, 341] on h2 "Wellness im Spa" at bounding box center [434, 344] width 389 height 13
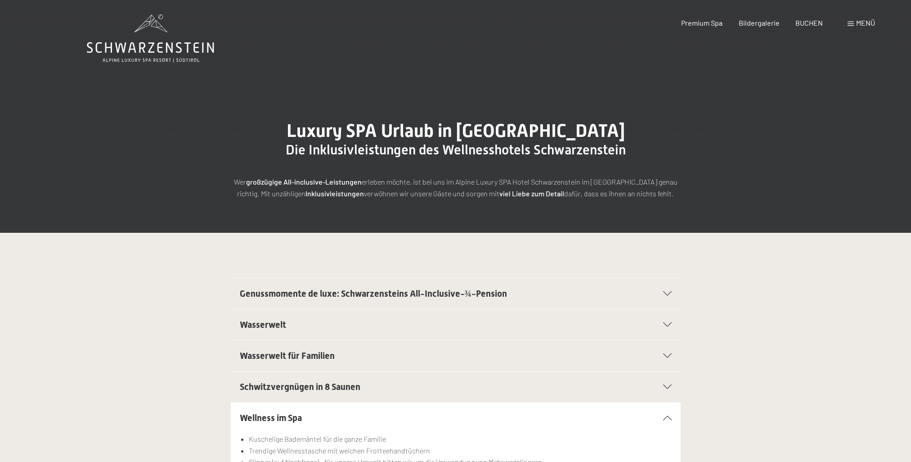
scroll to position [0, 0]
